Goal: Information Seeking & Learning: Learn about a topic

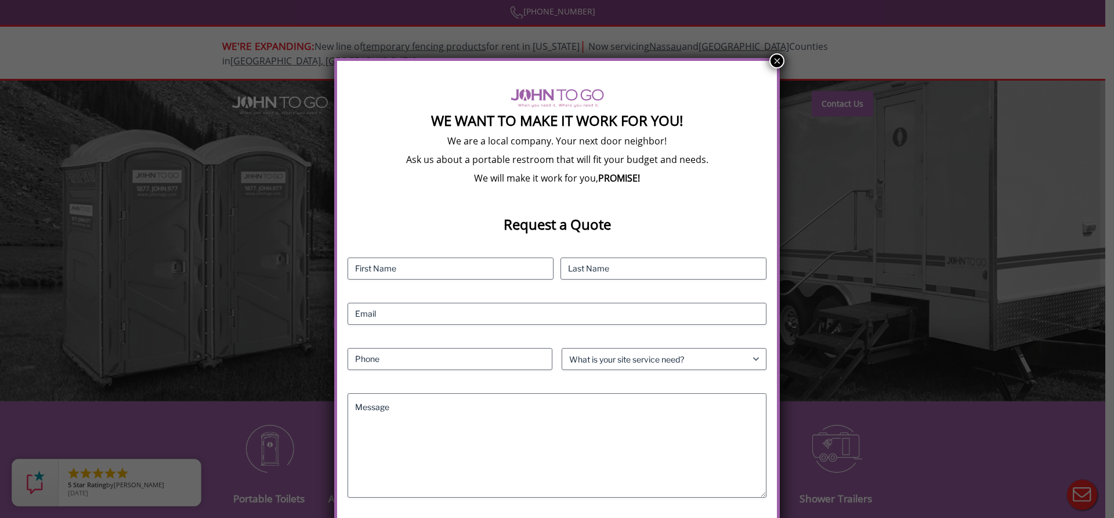
click at [769, 60] on button "×" at bounding box center [776, 60] width 15 height 15
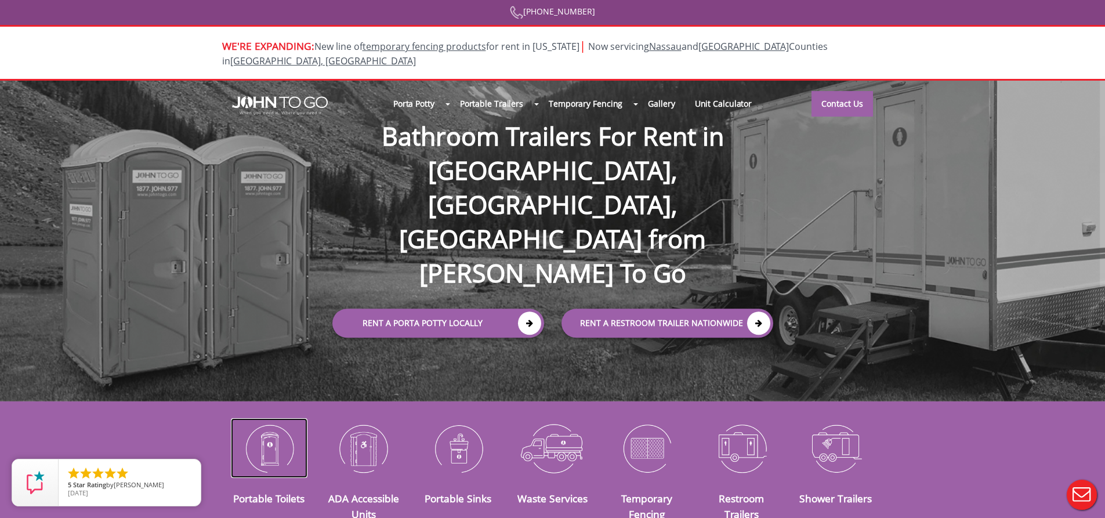
click at [270, 435] on img at bounding box center [269, 448] width 77 height 60
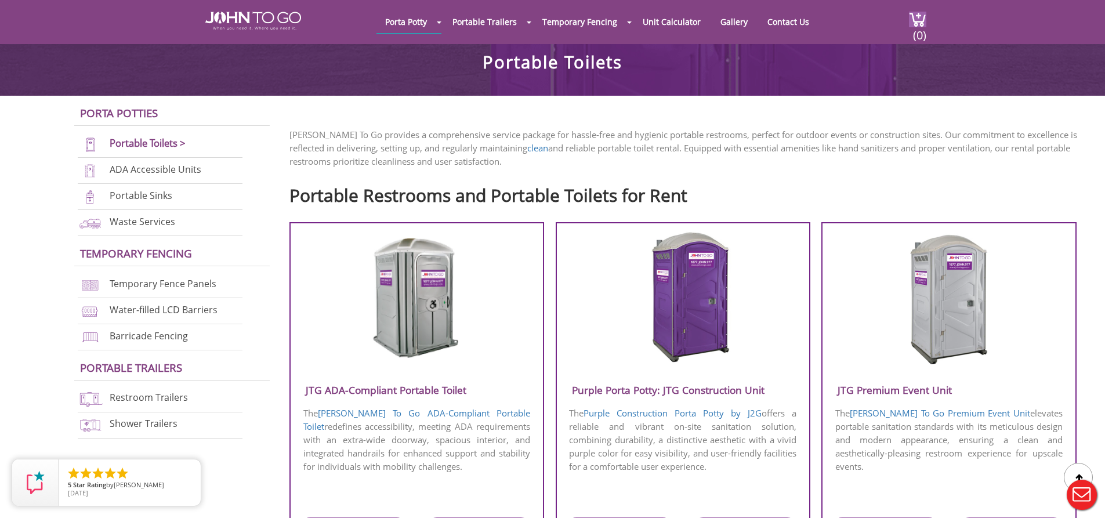
scroll to position [290, 0]
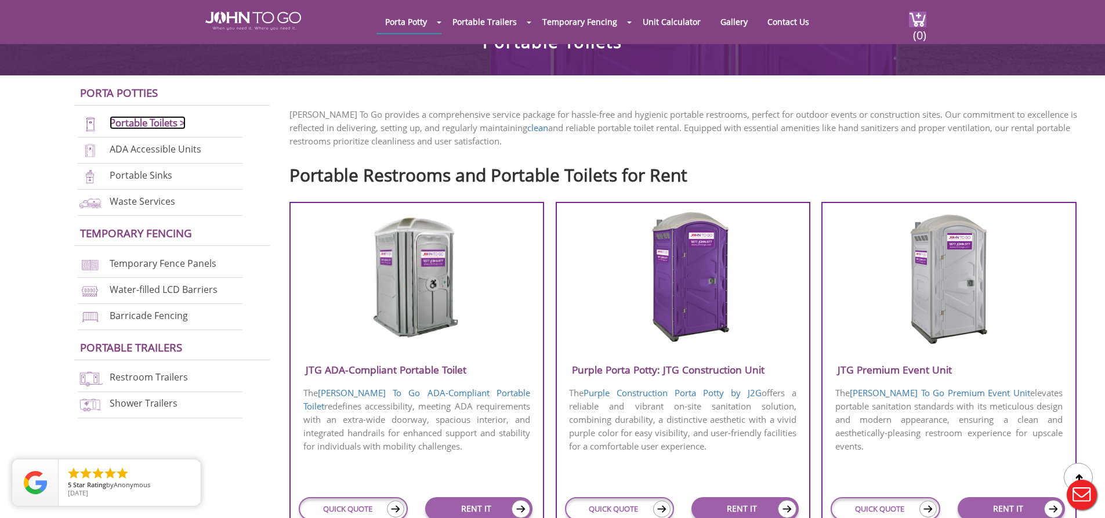
click at [142, 123] on link "Portable Toilets >" at bounding box center [148, 122] width 76 height 13
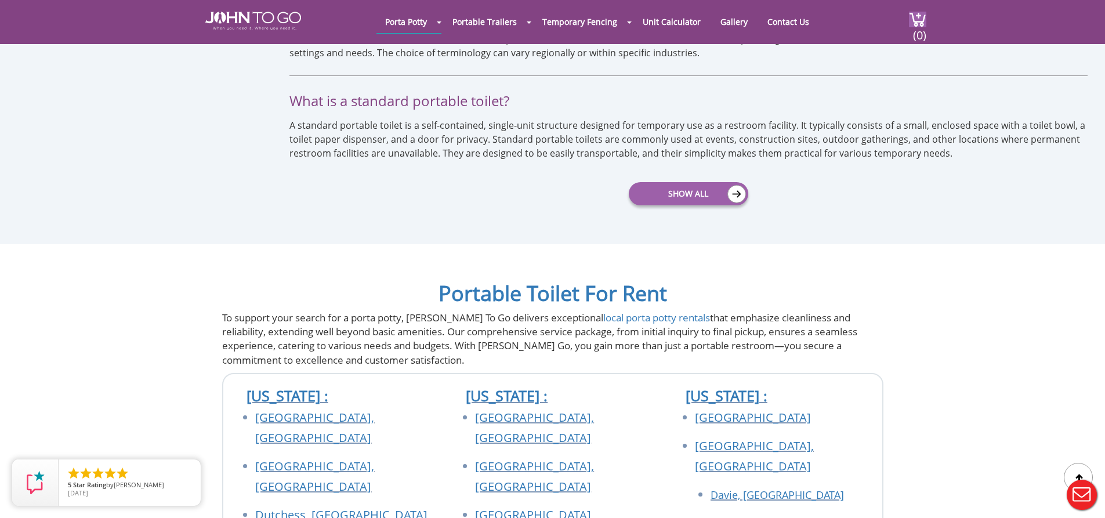
scroll to position [3190, 0]
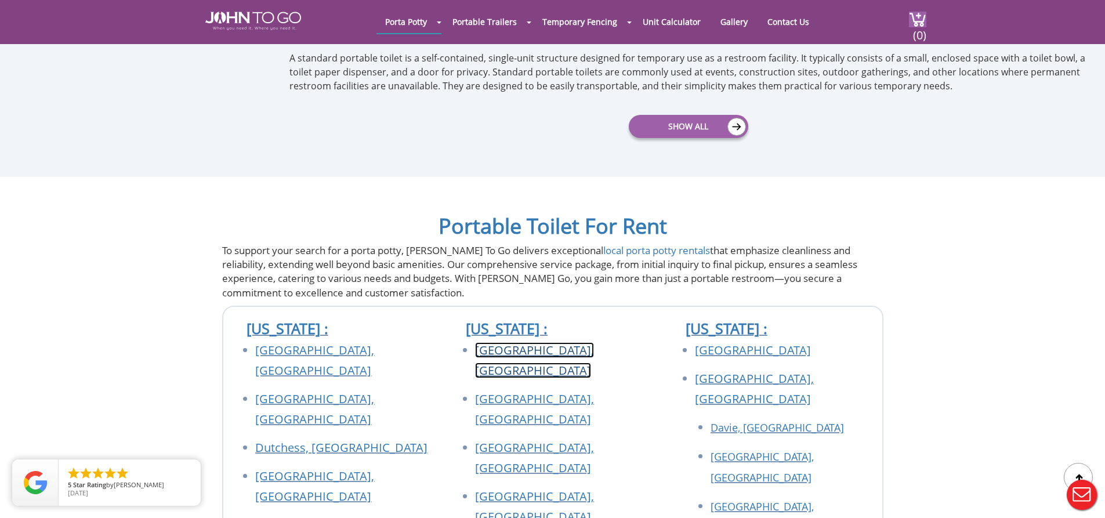
click at [534, 342] on link "[GEOGRAPHIC_DATA], [GEOGRAPHIC_DATA]" at bounding box center [534, 360] width 119 height 36
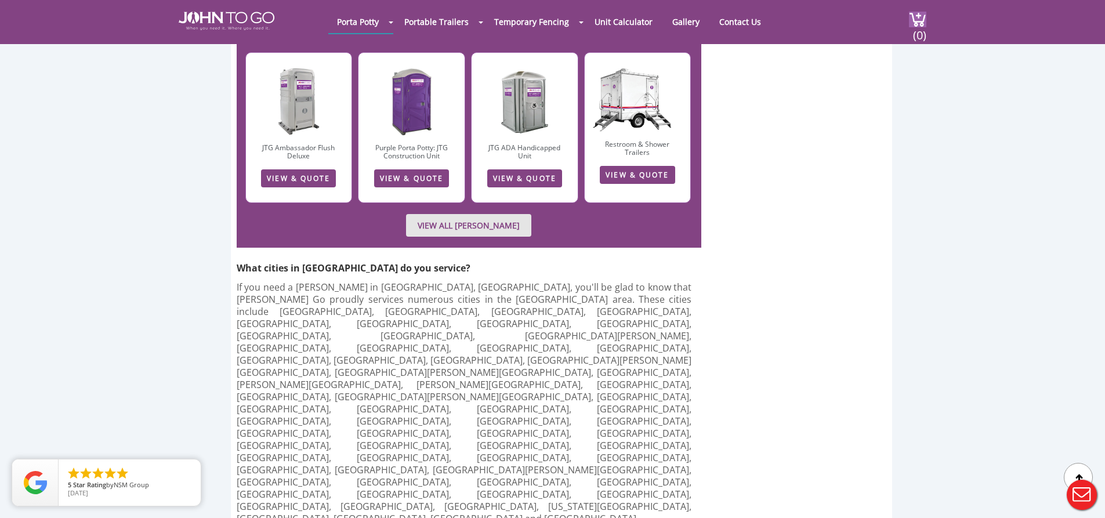
scroll to position [2320, 0]
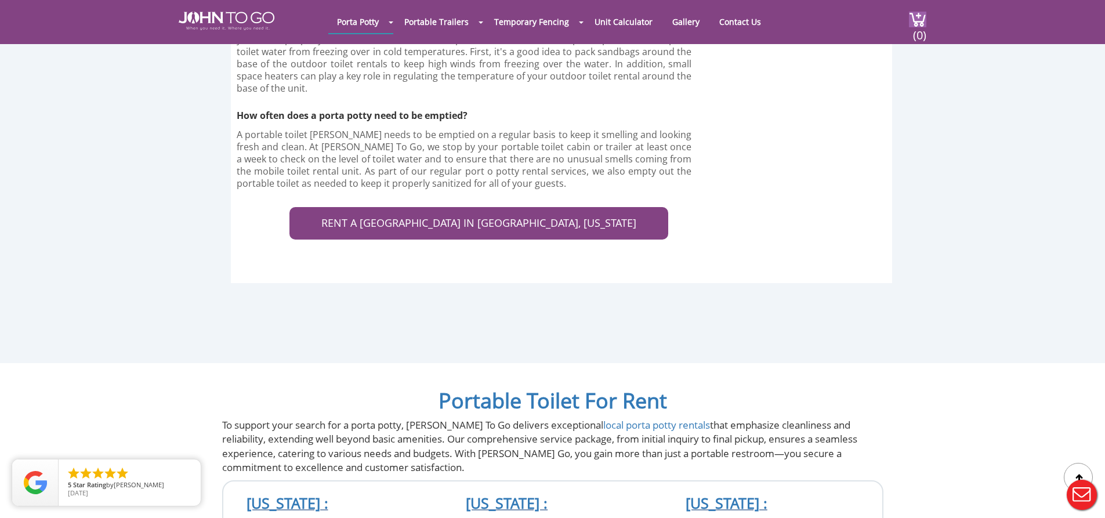
scroll to position [2958, 0]
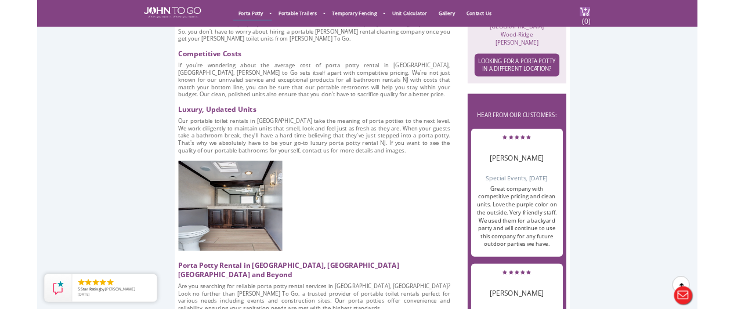
scroll to position [870, 0]
